Goal: Task Accomplishment & Management: Use online tool/utility

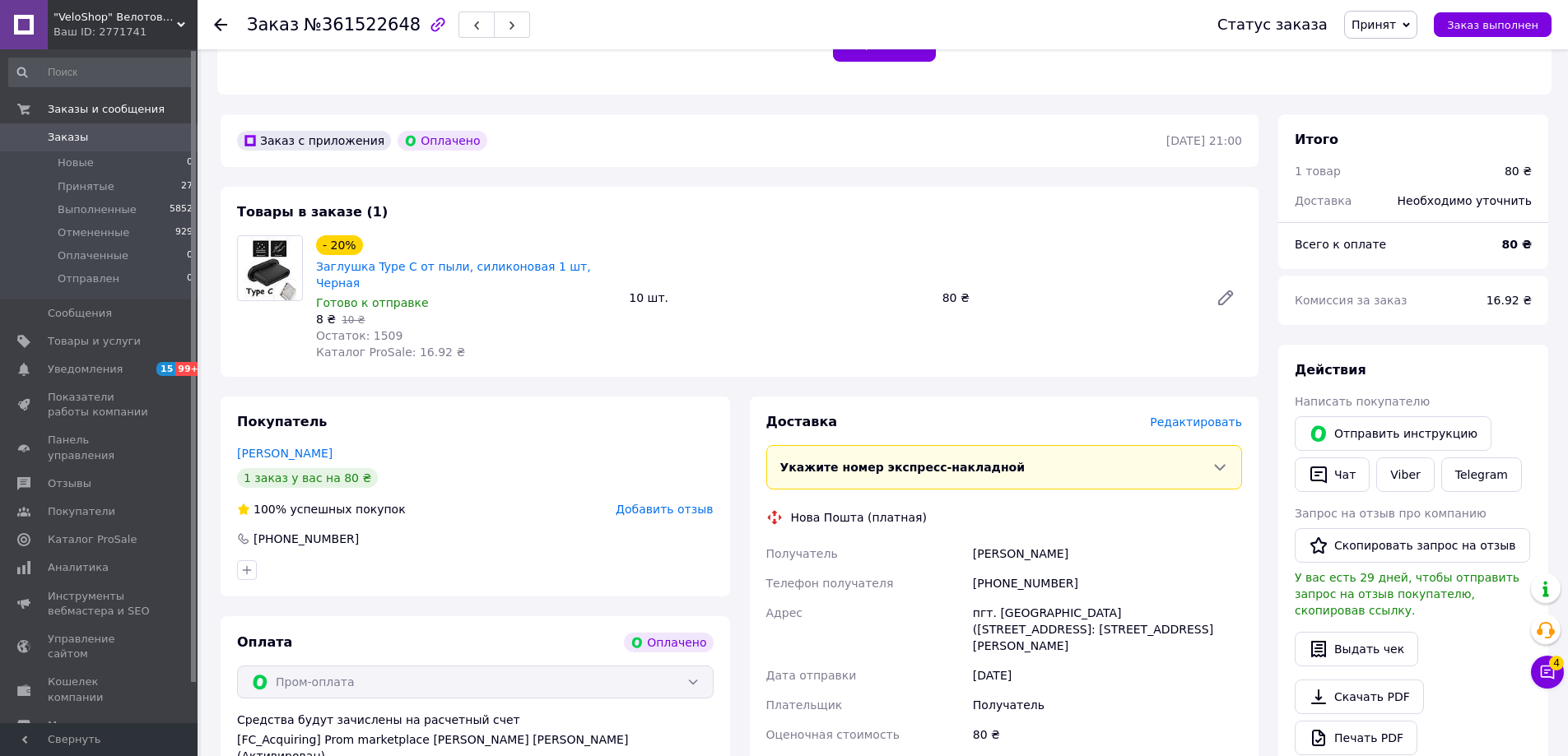
scroll to position [411, 0]
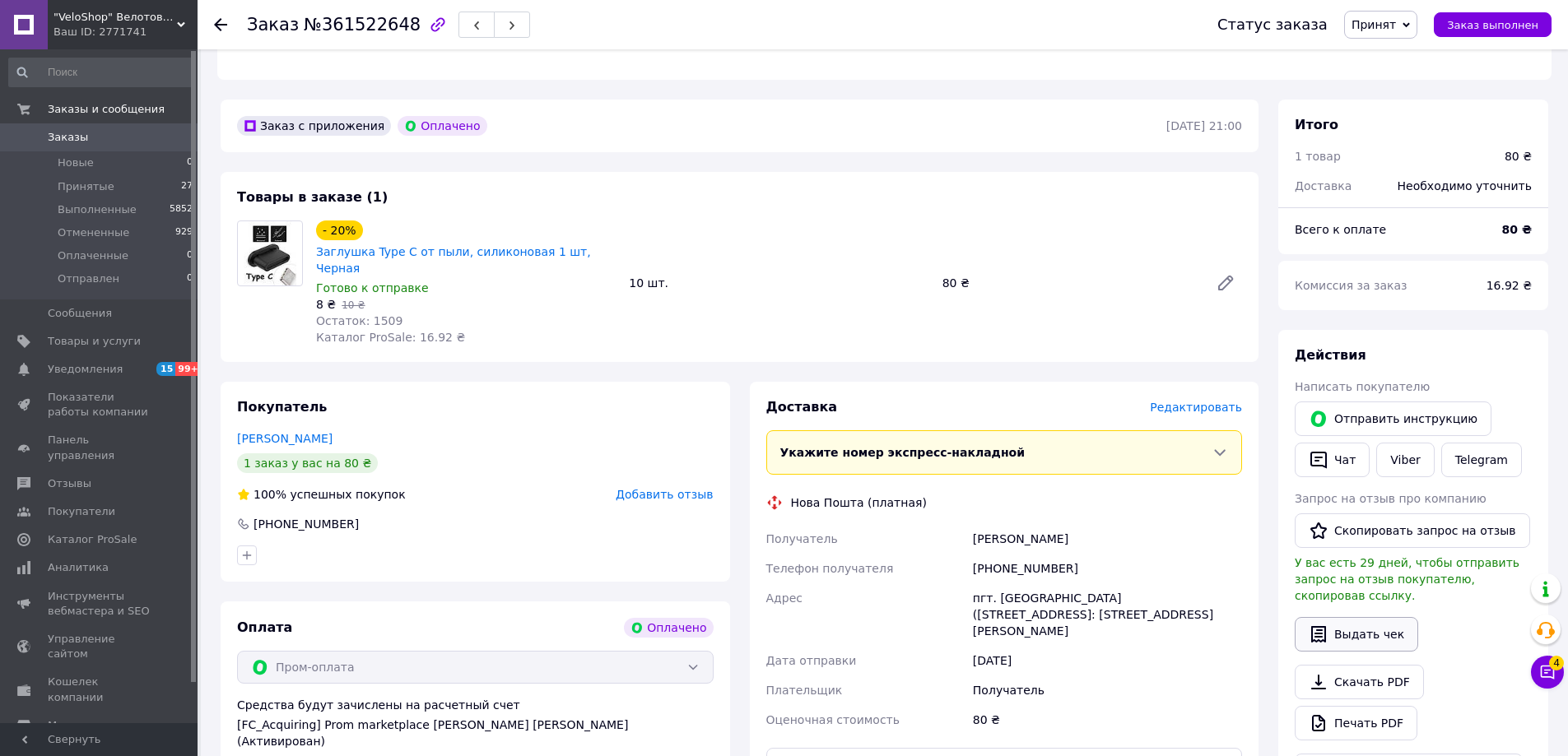
click at [1351, 617] on button "Выдать чек" at bounding box center [1356, 634] width 124 height 35
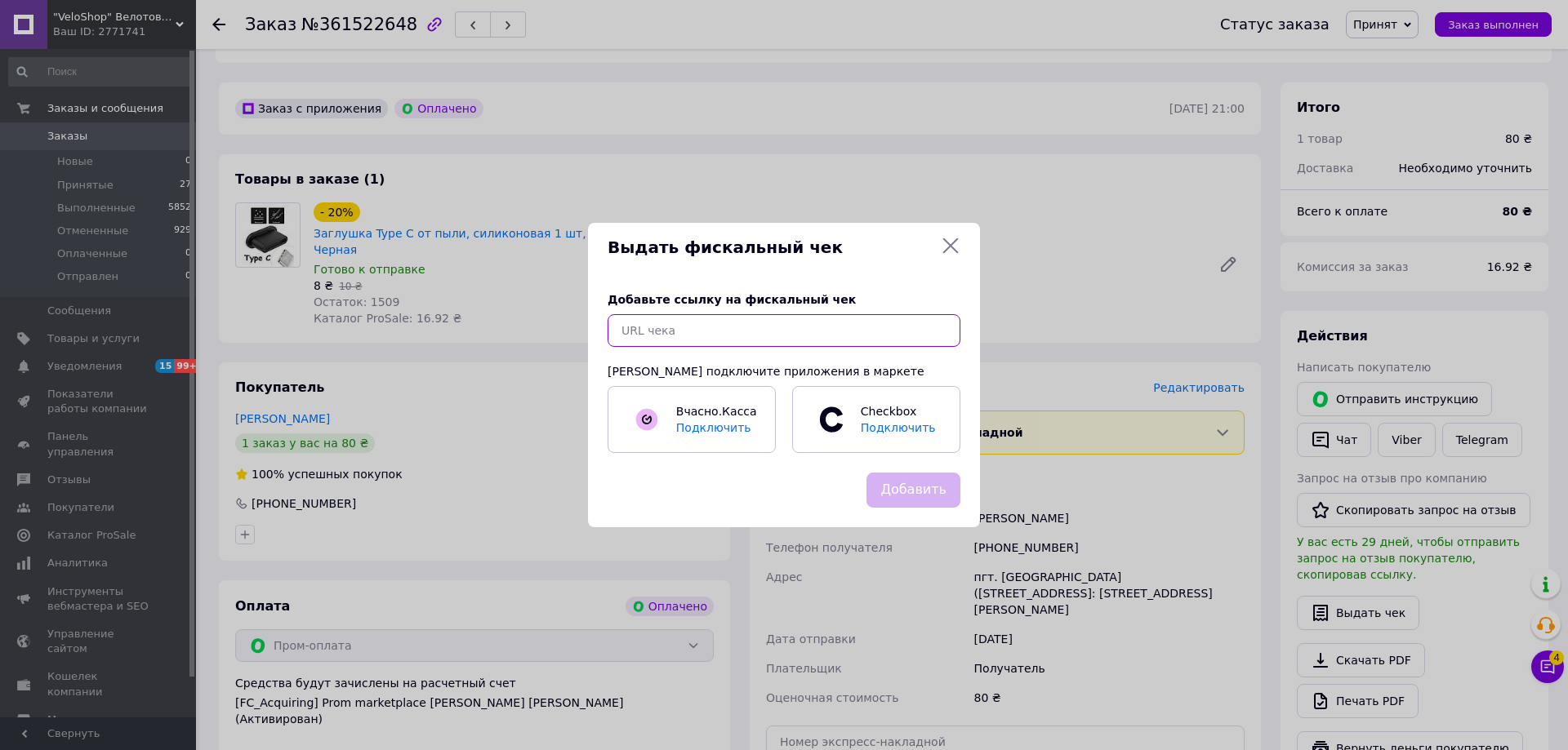
click at [783, 332] on input "text" at bounding box center [784, 331] width 353 height 33
paste input "Ваш чек за покупку https://check.checkbox.ua/2v6WotkpDJ4"
type input "https://check.checkbox.ua/2v6WotkpDJ4"
click at [926, 492] on button "Добавить" at bounding box center [913, 490] width 94 height 35
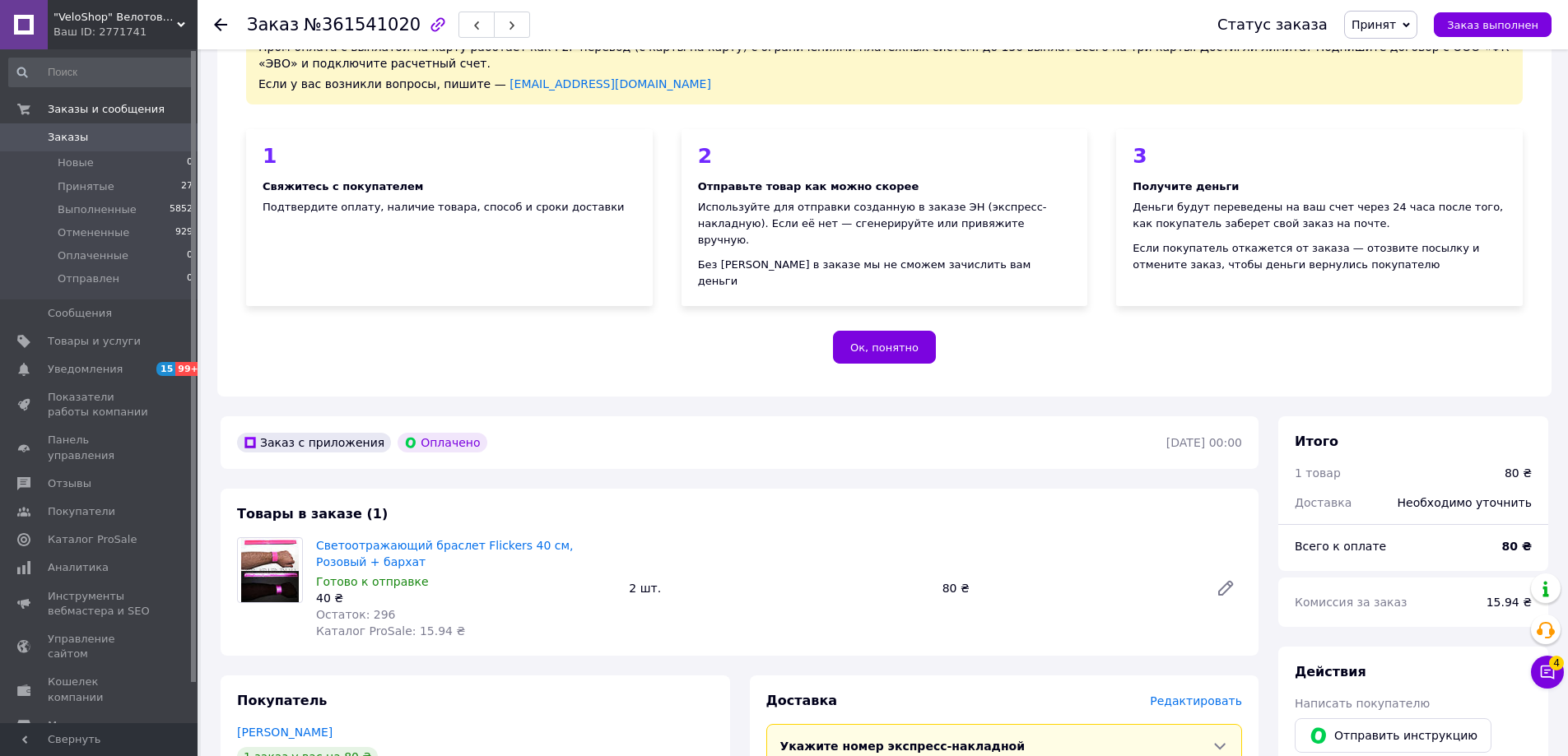
scroll to position [329, 0]
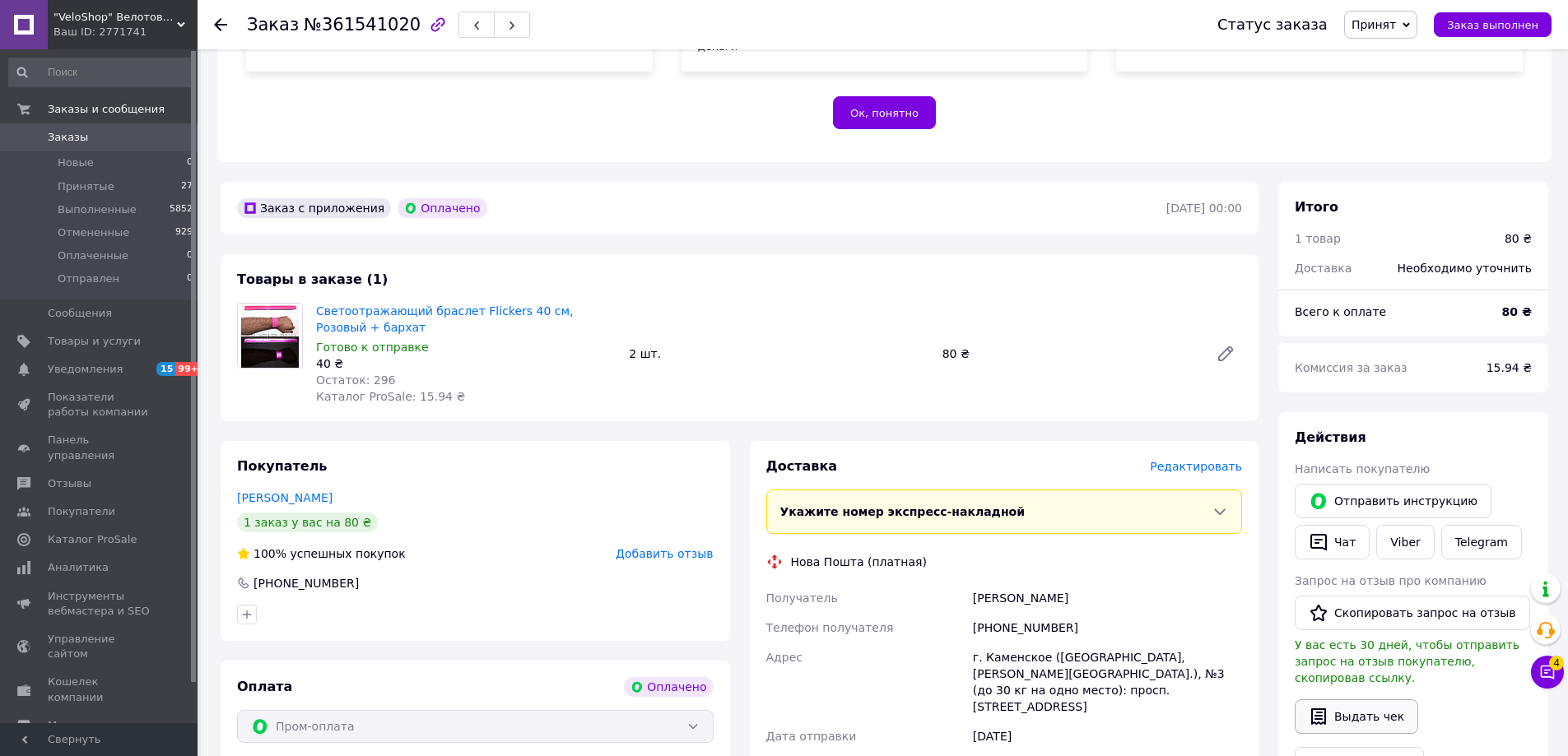
click at [1340, 699] on button "Выдать чек" at bounding box center [1356, 716] width 124 height 35
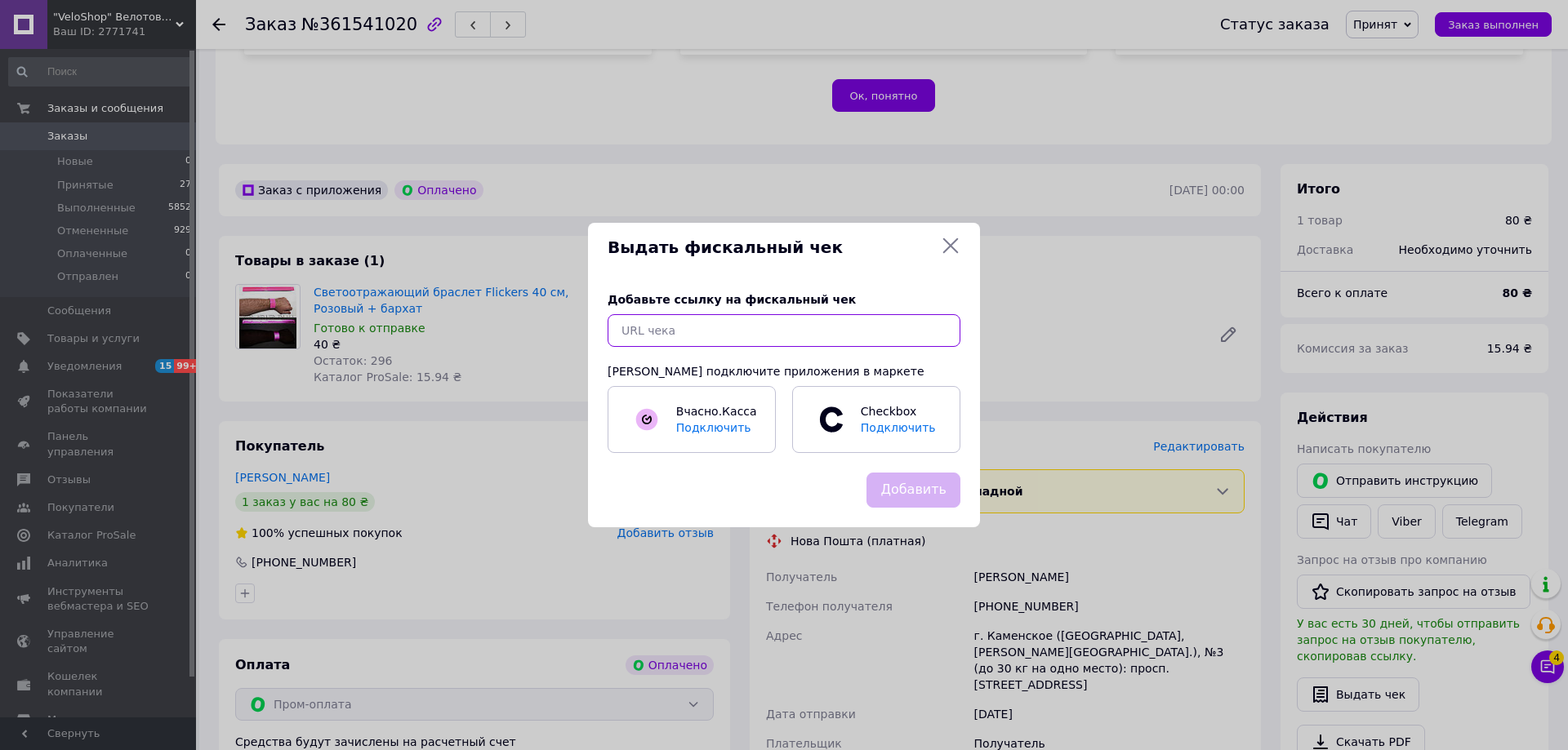
click at [784, 336] on input "text" at bounding box center [784, 331] width 353 height 33
paste input "Ваш чек за покупку https://check.checkbox.ua/l0QXbGN_6J0"
type input "https://check.checkbox.ua/l0QXbGN_6J0"
click at [904, 492] on button "Добавить" at bounding box center [913, 490] width 94 height 35
